Goal: Information Seeking & Learning: Learn about a topic

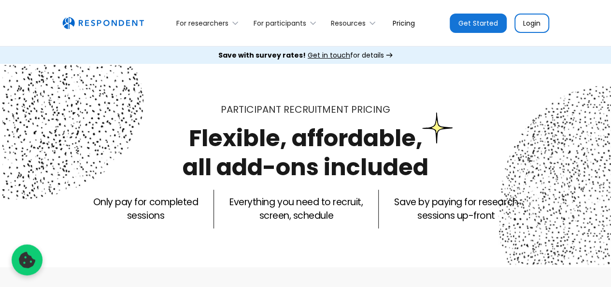
click at [248, 159] on h1 "Flexible, affordable, all add-ons included" at bounding box center [306, 152] width 246 height 61
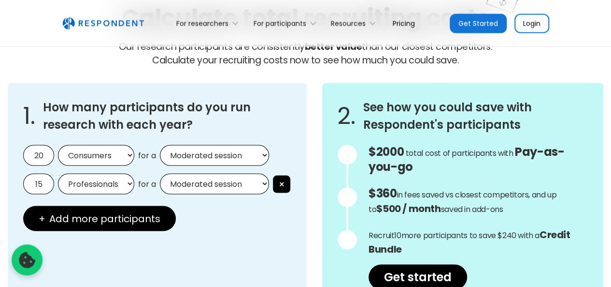
scroll to position [851, 0]
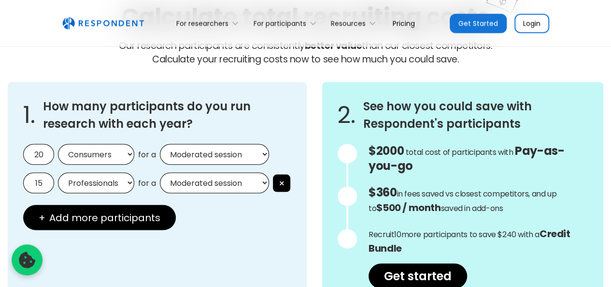
click at [257, 179] on select "Moderated session Unmoderated session" at bounding box center [214, 182] width 109 height 21
click at [289, 141] on div "1. How many participants do you run research with each year? 20 Consumers Profe…" at bounding box center [157, 193] width 299 height 222
click at [42, 182] on input "15" at bounding box center [38, 182] width 31 height 21
click at [136, 121] on h3 "How many participants do you run research with each year?" at bounding box center [167, 114] width 248 height 35
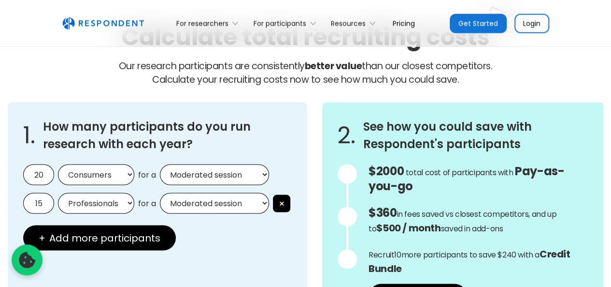
scroll to position [852, 0]
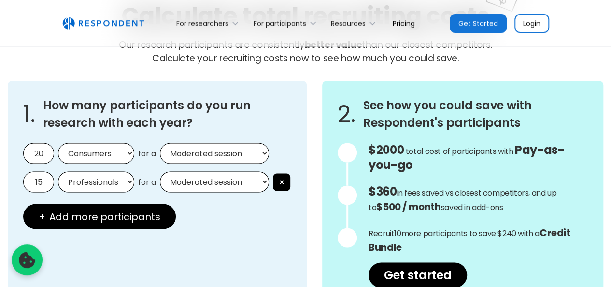
click at [125, 177] on select "Professionals Consumers" at bounding box center [96, 181] width 76 height 21
click at [141, 120] on h3 "How many participants do you run research with each year?" at bounding box center [167, 113] width 248 height 35
click at [125, 146] on select "Consumers Professionals" at bounding box center [96, 153] width 76 height 21
click at [209, 178] on select "Moderated session Unmoderated session" at bounding box center [214, 181] width 109 height 21
click at [211, 158] on select "Moderated session Unmoderated session" at bounding box center [214, 153] width 109 height 21
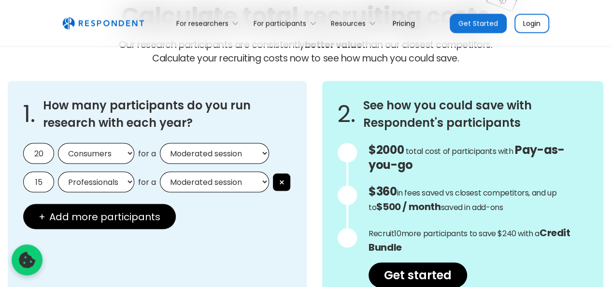
click at [44, 158] on input "20" at bounding box center [38, 153] width 31 height 21
click at [41, 154] on input "20" at bounding box center [38, 153] width 31 height 21
type input "0"
click at [43, 180] on input "15" at bounding box center [38, 181] width 31 height 21
type input "1"
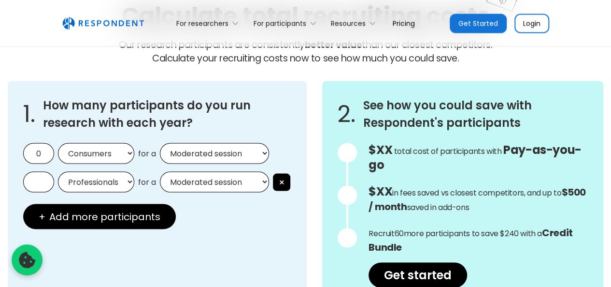
type input "5"
type input "1"
click at [250, 182] on select "Moderated session Unmoderated session" at bounding box center [214, 181] width 109 height 21
click at [160, 171] on select "Moderated session Unmoderated session" at bounding box center [214, 181] width 109 height 21
click at [236, 185] on select "Moderated session Unmoderated session" at bounding box center [214, 181] width 109 height 21
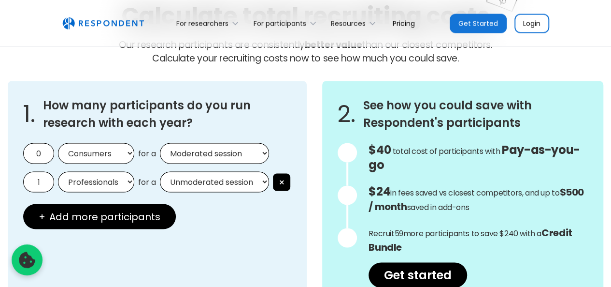
select select "moderated"
click at [160, 171] on select "Moderated session Unmoderated session" at bounding box center [214, 181] width 109 height 21
click at [241, 207] on div "1. How many participants do you run research with each year? 0 Consumers Profes…" at bounding box center [157, 192] width 299 height 222
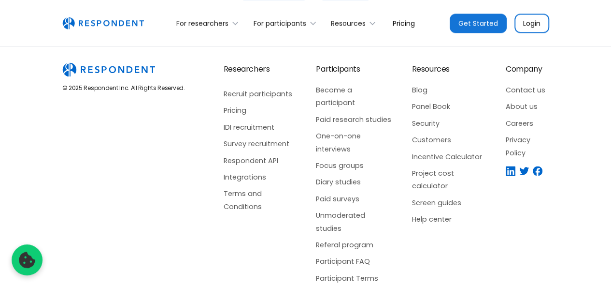
scroll to position [2456, 0]
click at [244, 144] on link "Survey recruitment" at bounding box center [260, 142] width 73 height 13
